Goal: Task Accomplishment & Management: Use online tool/utility

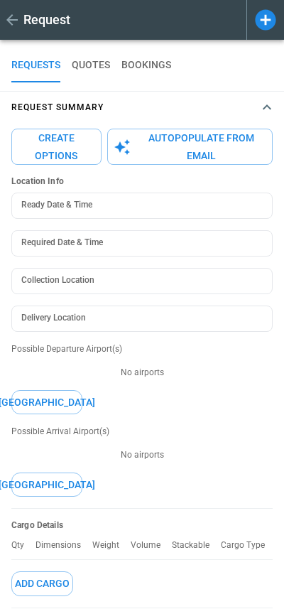
type textarea "*"
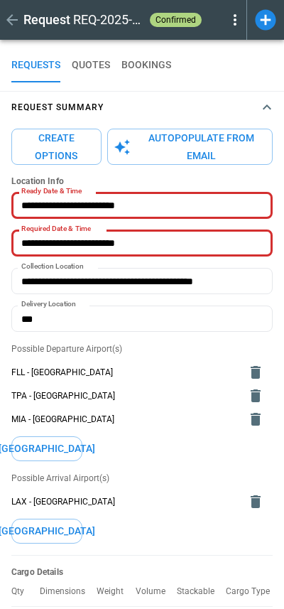
type input "**********"
type input "***"
type textarea "*"
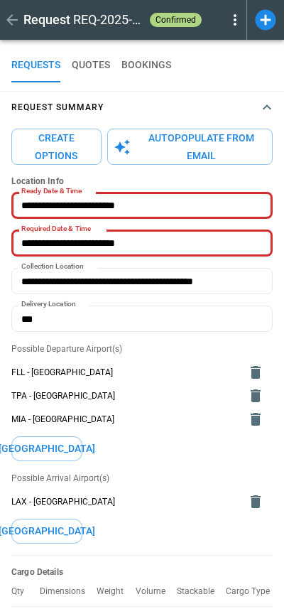
type input "**********"
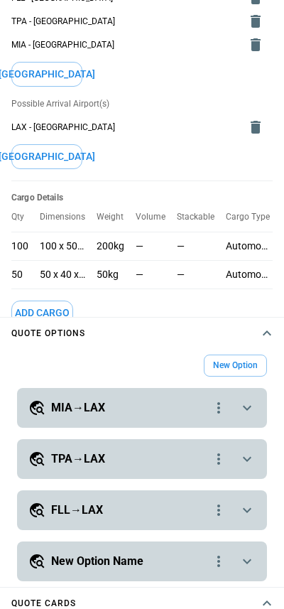
scroll to position [516, 0]
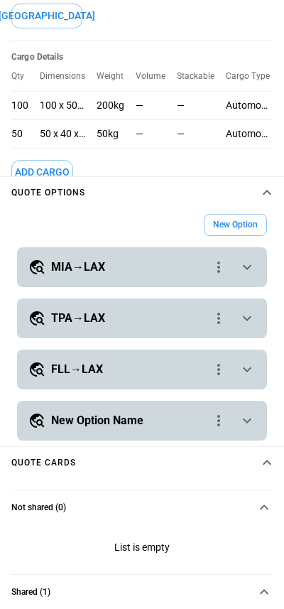
click at [56, 460] on h4 "Quote cards" at bounding box center [43, 463] width 65 height 6
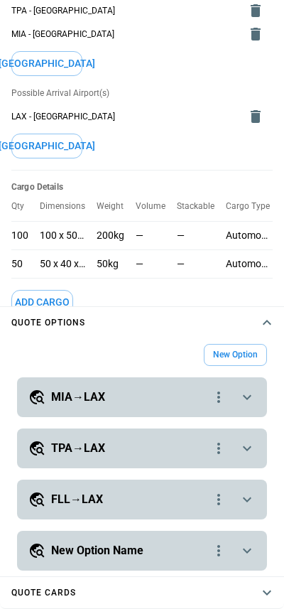
scroll to position [385, 0]
click at [37, 593] on h4 "Quote cards" at bounding box center [43, 593] width 65 height 6
click at [169, 346] on div "New Option" at bounding box center [142, 355] width 250 height 22
click at [80, 399] on h5 "MIA→LAX" at bounding box center [78, 398] width 54 height 16
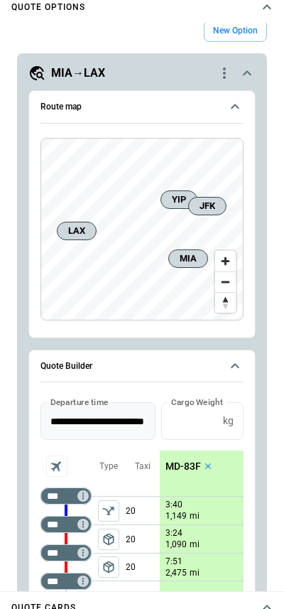
scroll to position [144, 0]
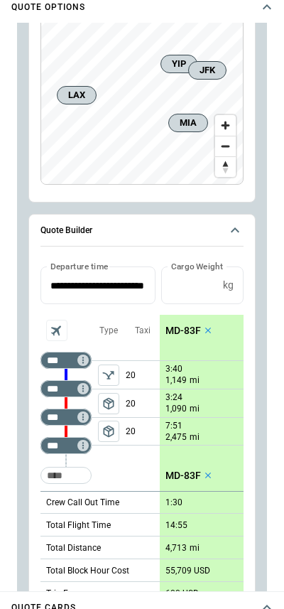
click at [128, 379] on p "20" at bounding box center [143, 375] width 34 height 28
click at [127, 402] on p "20" at bounding box center [143, 404] width 34 height 28
click at [132, 430] on p "20" at bounding box center [143, 431] width 34 height 27
click at [130, 462] on div "Taxi 20 20 **" at bounding box center [143, 403] width 34 height 176
click at [79, 391] on icon "Too short" at bounding box center [83, 389] width 10 height 10
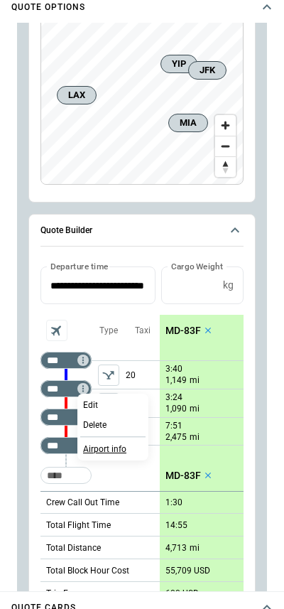
click at [106, 447] on p "Airport info" at bounding box center [104, 450] width 43 height 12
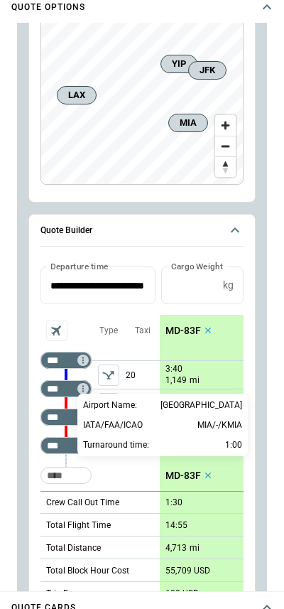
click at [126, 469] on div at bounding box center [142, 304] width 284 height 609
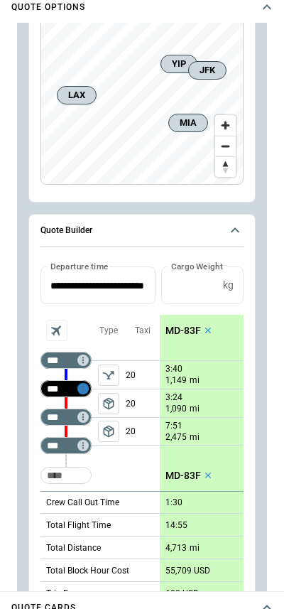
click at [82, 387] on icon "Too short" at bounding box center [83, 389] width 10 height 10
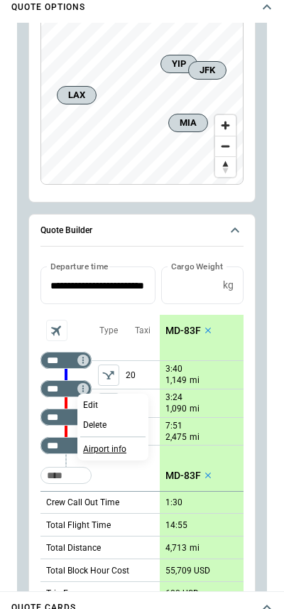
click at [95, 452] on p "Airport info" at bounding box center [104, 450] width 43 height 12
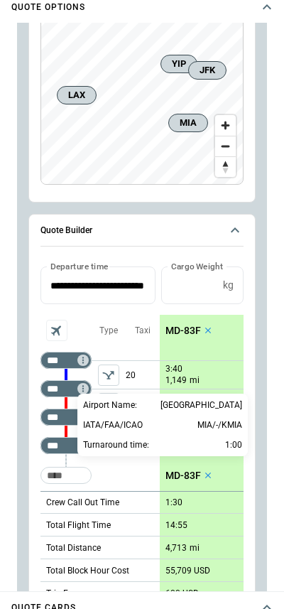
click at [157, 471] on div at bounding box center [142, 304] width 284 height 609
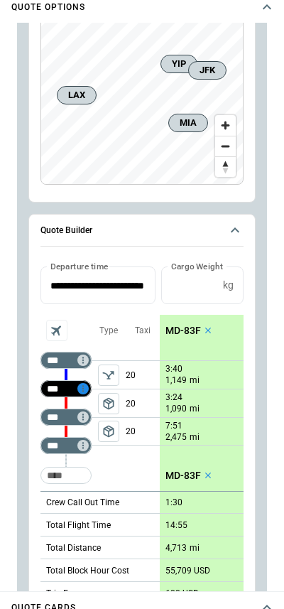
click at [84, 385] on icon "Too short" at bounding box center [83, 389] width 10 height 10
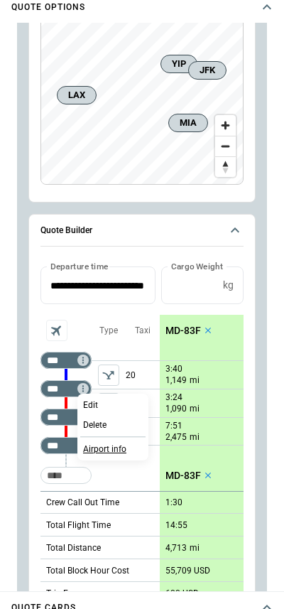
click at [105, 454] on p "Airport info" at bounding box center [104, 450] width 43 height 12
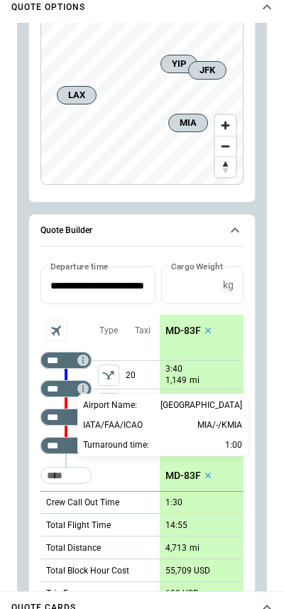
click at [132, 476] on div at bounding box center [142, 304] width 284 height 609
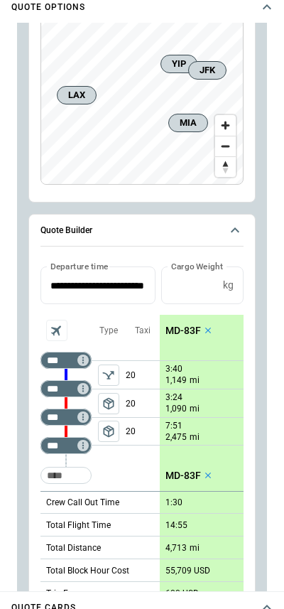
click at [124, 469] on div "Type package_2 package_2" at bounding box center [109, 403] width 34 height 176
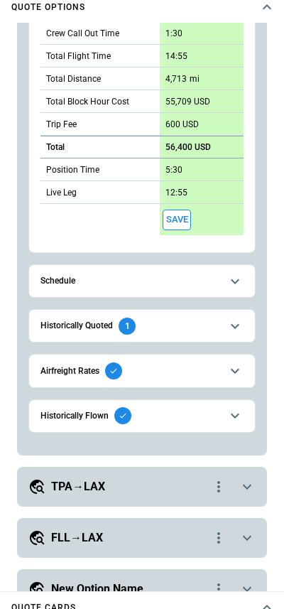
scroll to position [614, 0]
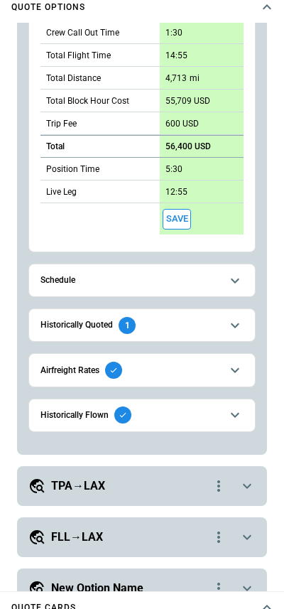
click at [64, 266] on button "Schedule" at bounding box center [142, 281] width 203 height 32
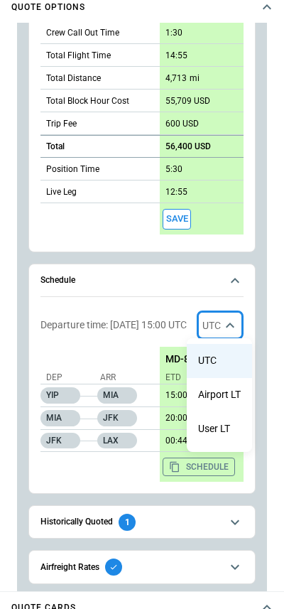
click at [100, 349] on div at bounding box center [142, 304] width 284 height 609
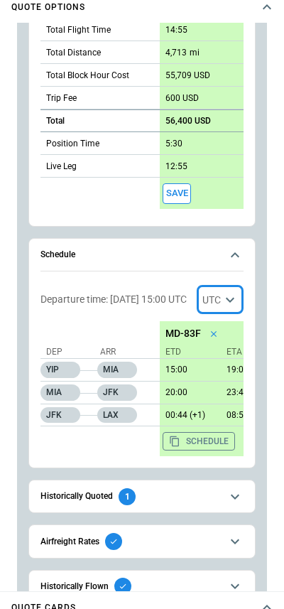
scroll to position [672, 0]
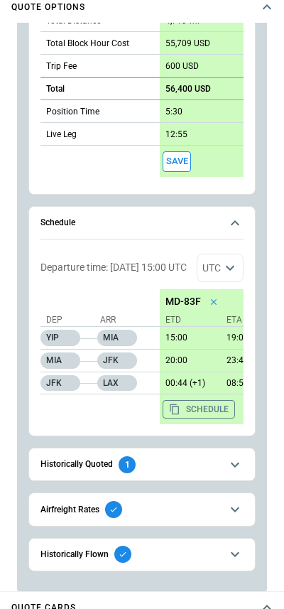
drag, startPoint x: 90, startPoint y: 273, endPoint x: 23, endPoint y: 260, distance: 68.2
click at [92, 282] on div "Departure time: [DATE] 15:00 UTC UTC *** ​ Dep Arr [PERSON_NAME] MIA JFK JFK LA…" at bounding box center [142, 339] width 203 height 171
drag, startPoint x: 167, startPoint y: 358, endPoint x: 188, endPoint y: 359, distance: 21.4
click at [188, 359] on p "20:00" at bounding box center [187, 361] width 55 height 11
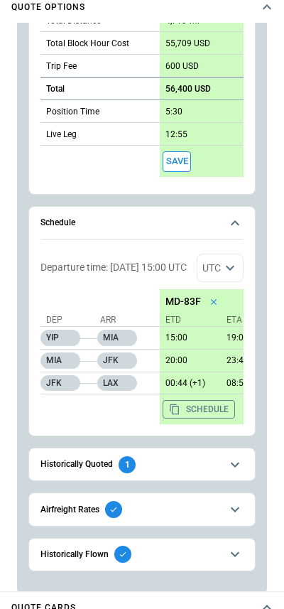
click at [110, 264] on p "Departure time: [DATE] 15:00 UTC" at bounding box center [114, 268] width 147 height 12
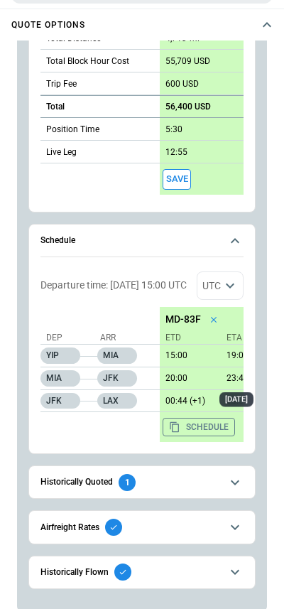
scroll to position [0, 0]
